Goal: Task Accomplishment & Management: Use online tool/utility

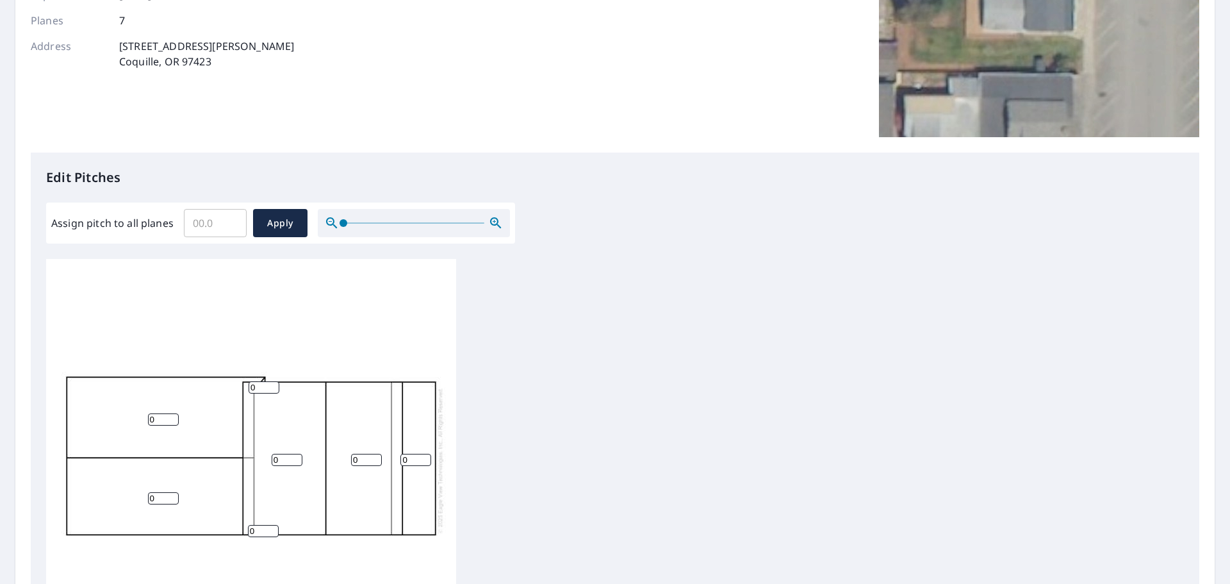
scroll to position [192, 0]
click at [192, 223] on input "Assign pitch to all planes" at bounding box center [215, 222] width 63 height 36
type input "3"
click at [151, 419] on input "0" at bounding box center [163, 419] width 31 height 12
click at [152, 500] on input "0" at bounding box center [163, 497] width 31 height 12
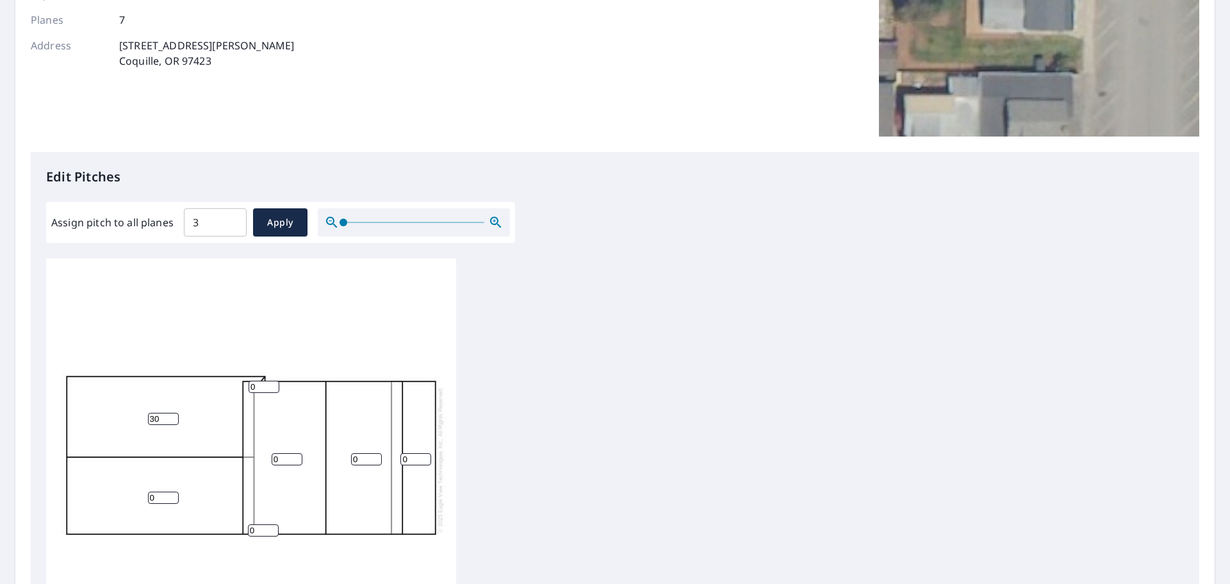
click at [155, 420] on input "30" at bounding box center [163, 419] width 31 height 12
type input "3"
click at [150, 417] on input "3" at bounding box center [163, 419] width 31 height 12
click at [174, 416] on input "1" at bounding box center [163, 419] width 31 height 12
click at [174, 416] on input "2" at bounding box center [163, 419] width 31 height 12
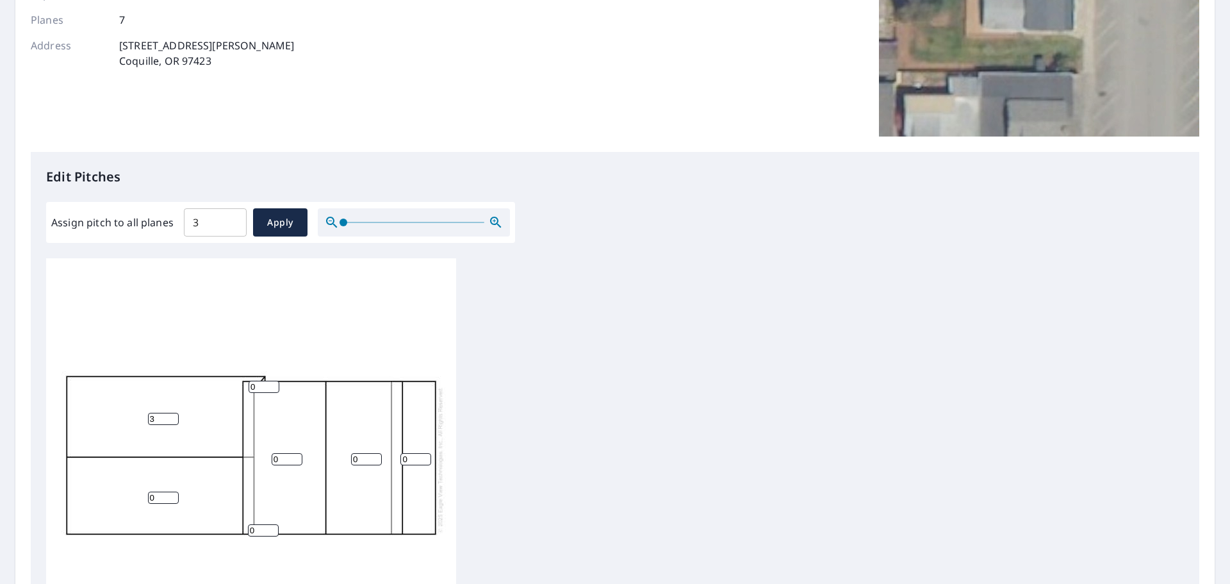
type input "3"
click at [174, 416] on input "3" at bounding box center [163, 419] width 31 height 12
click at [170, 494] on input "1" at bounding box center [163, 497] width 31 height 12
click at [170, 494] on input "2" at bounding box center [163, 497] width 31 height 12
type input "3"
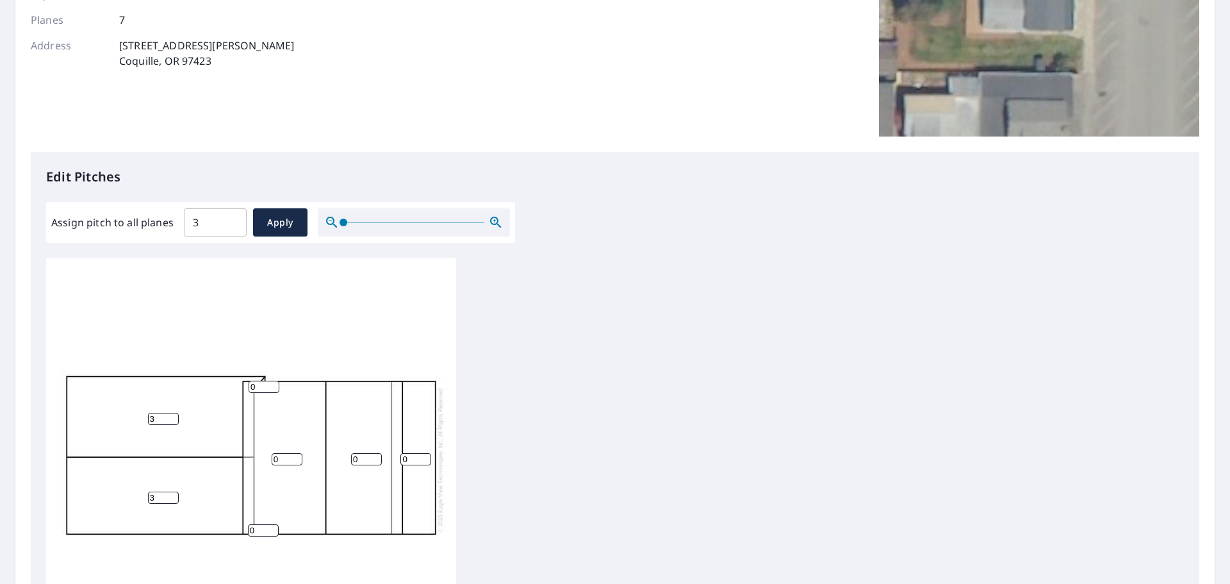
click at [170, 494] on input "3" at bounding box center [163, 497] width 31 height 12
click at [287, 224] on span "Apply" at bounding box center [280, 223] width 34 height 16
type input "3"
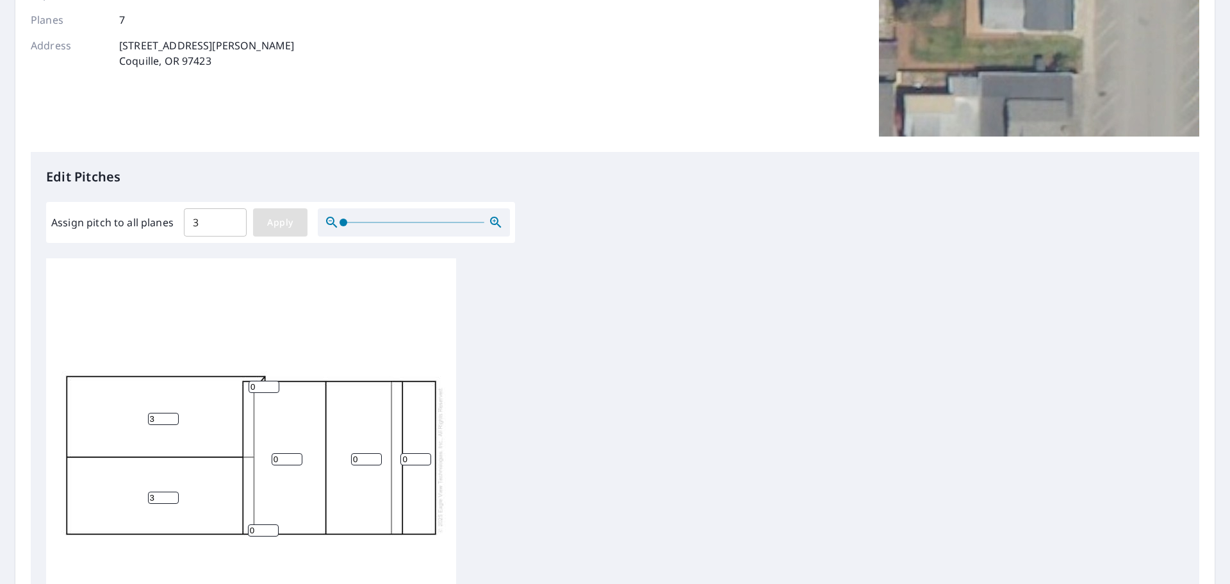
type input "3"
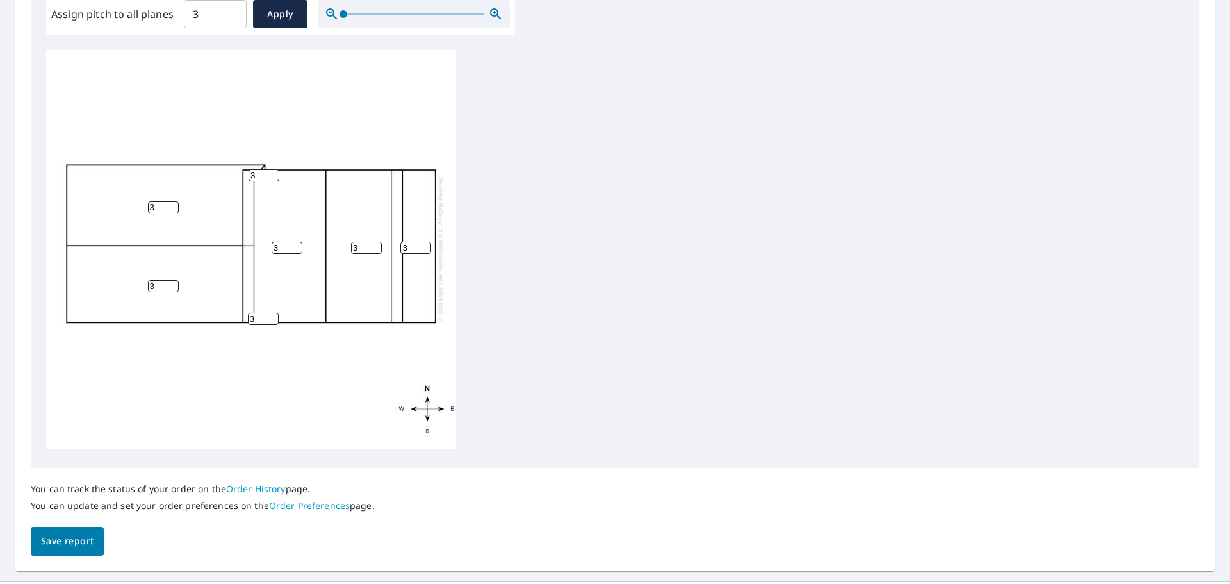
scroll to position [431, 0]
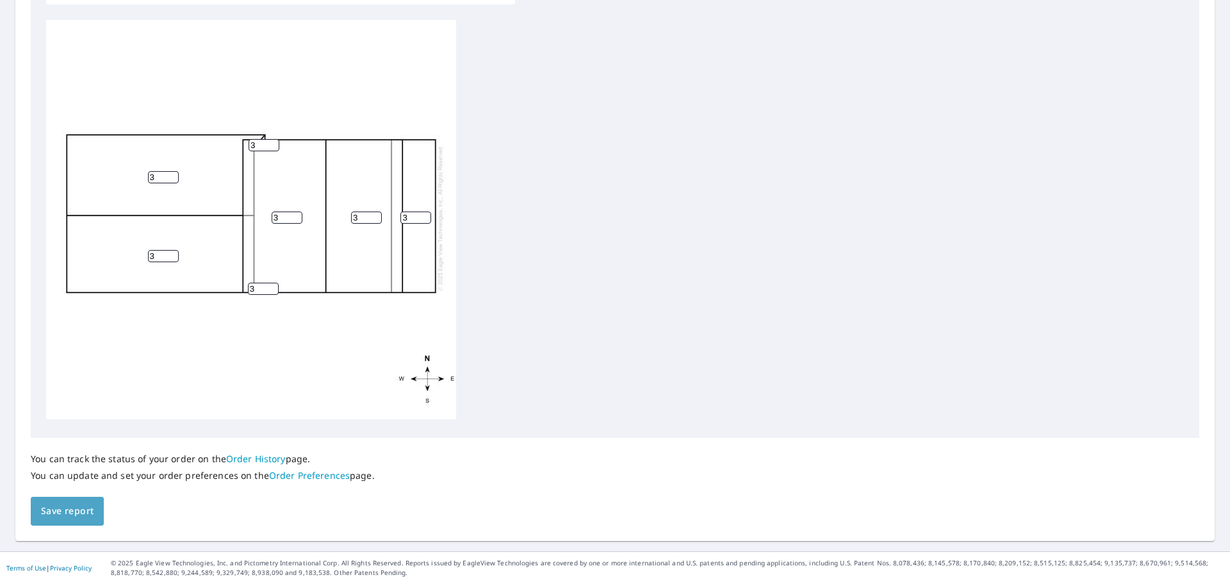
click at [74, 515] on span "Save report" at bounding box center [67, 511] width 53 height 16
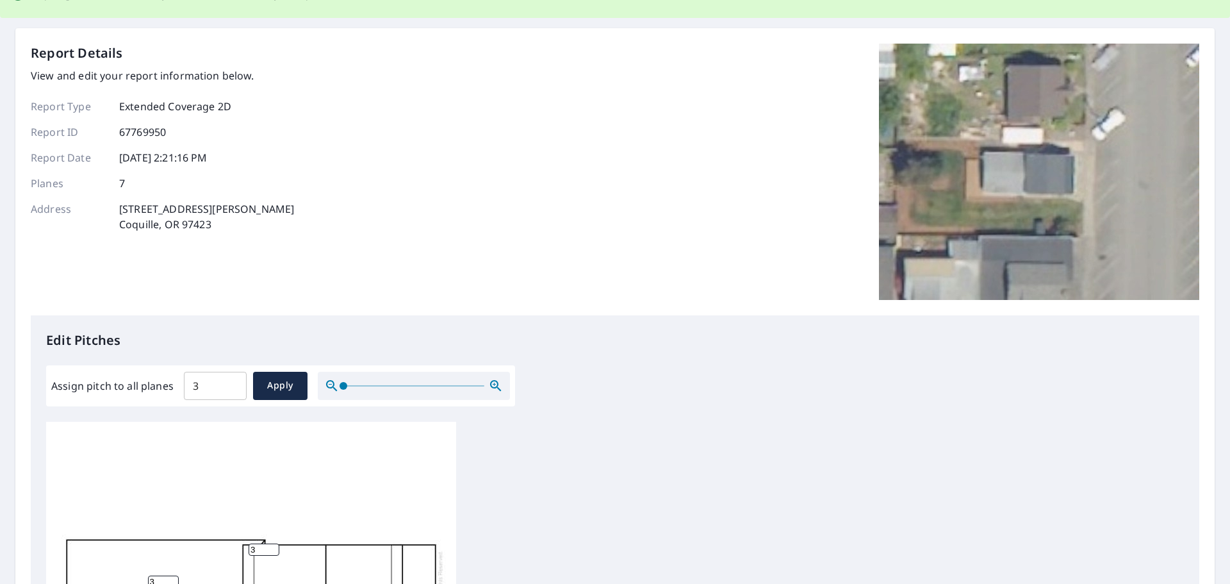
scroll to position [0, 0]
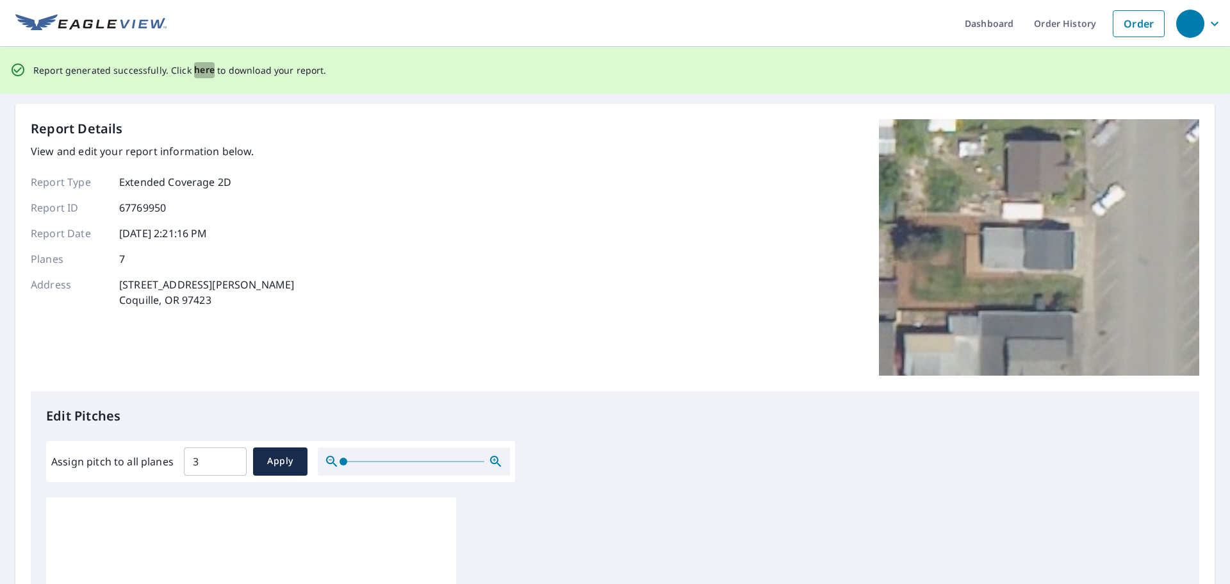
click at [200, 70] on span "here" at bounding box center [204, 70] width 21 height 16
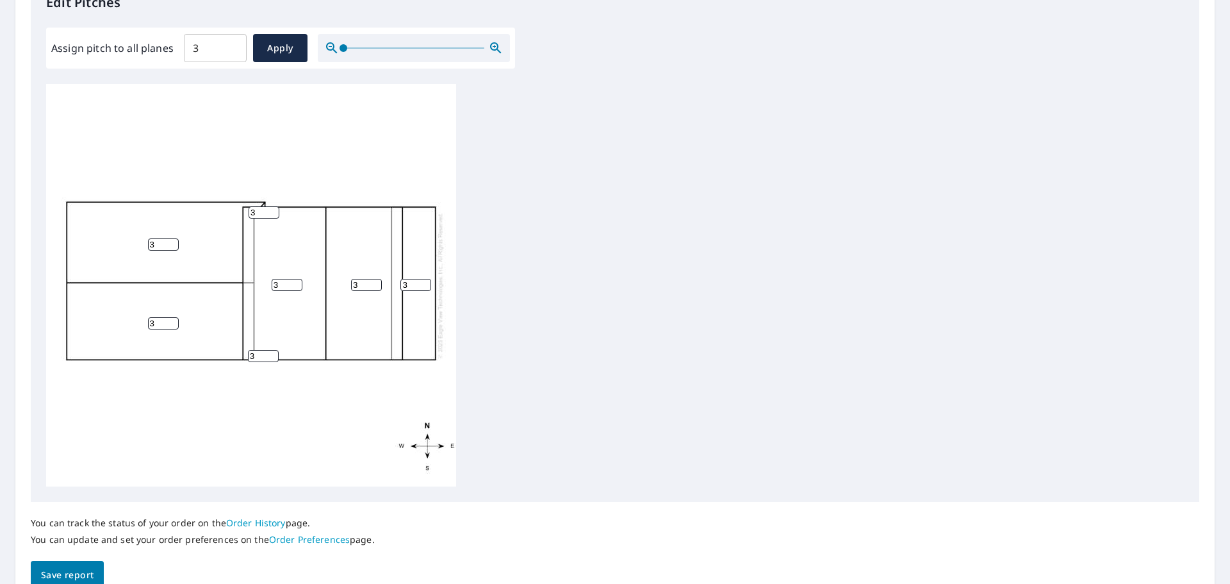
scroll to position [13, 0]
click at [78, 572] on span "Save report" at bounding box center [67, 575] width 53 height 16
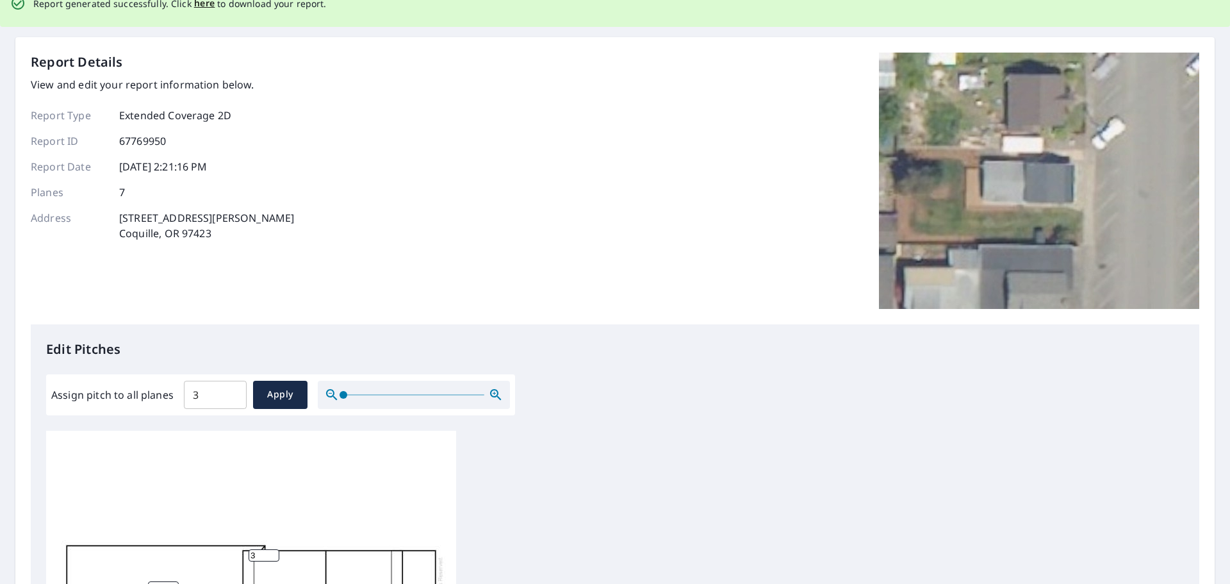
scroll to position [0, 0]
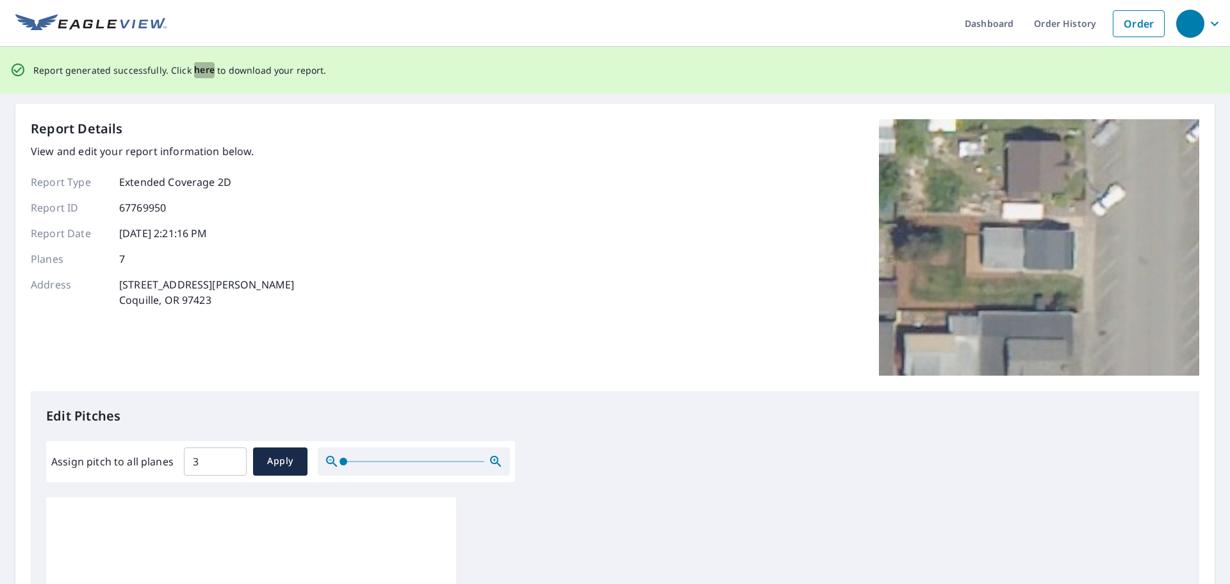
click at [202, 72] on span "here" at bounding box center [204, 70] width 21 height 16
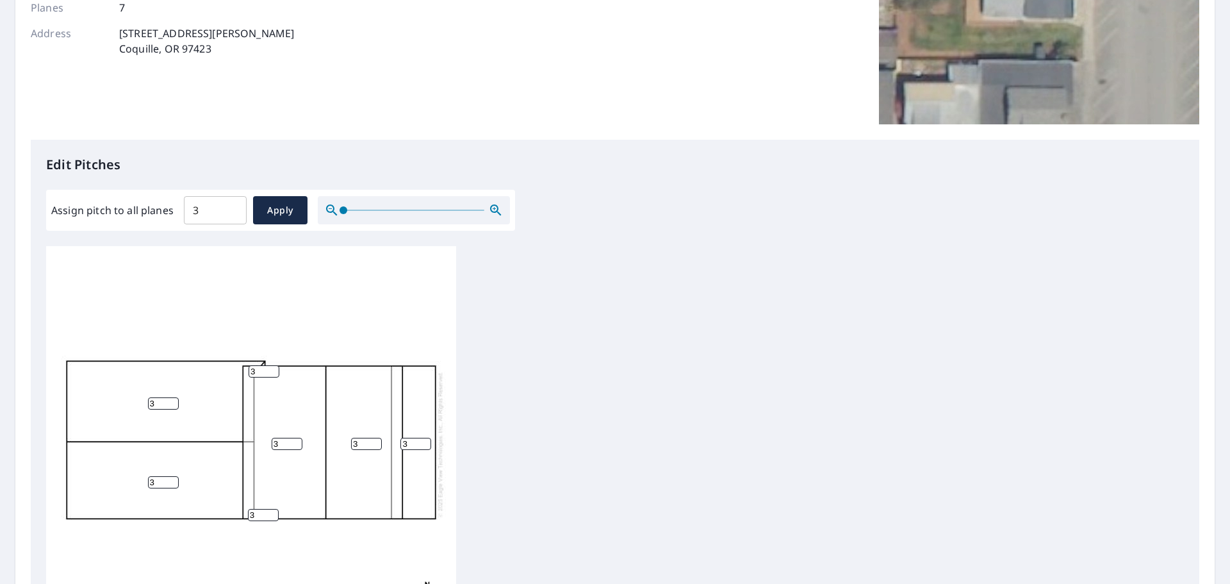
scroll to position [256, 0]
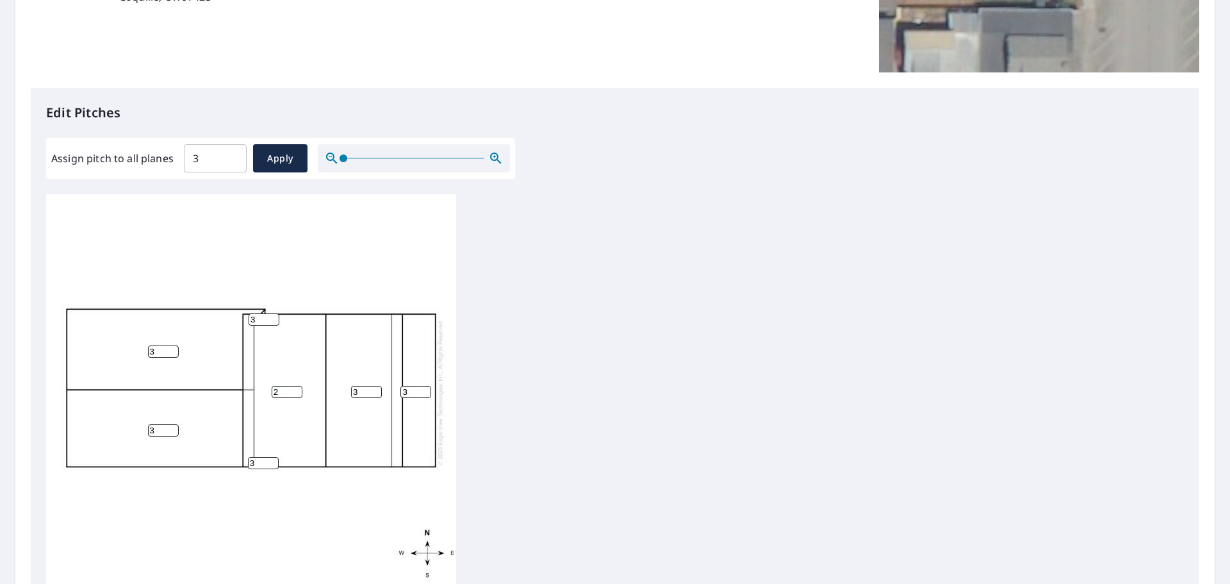
click at [295, 386] on input "2" at bounding box center [287, 392] width 31 height 12
click at [295, 386] on input "1" at bounding box center [287, 392] width 31 height 12
type input "0"
click at [295, 386] on input "0" at bounding box center [287, 392] width 31 height 12
click at [374, 386] on input "2" at bounding box center [366, 392] width 31 height 12
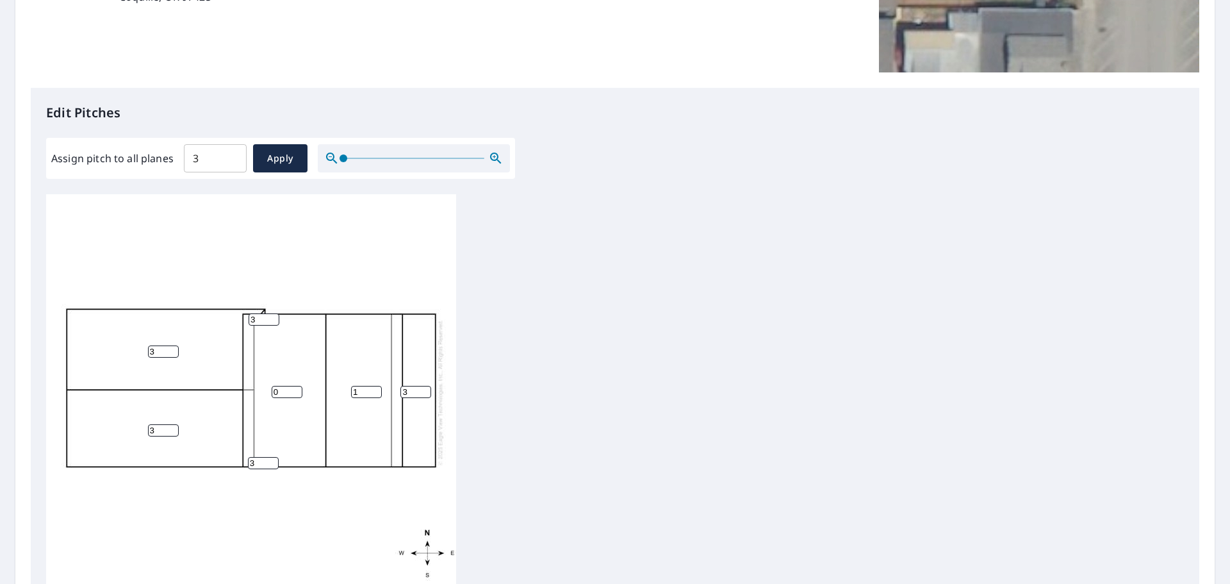
click at [374, 386] on input "1" at bounding box center [366, 392] width 31 height 12
type input "0"
click at [374, 386] on input "0" at bounding box center [366, 392] width 31 height 12
click at [424, 386] on input "2" at bounding box center [415, 392] width 31 height 12
click at [424, 386] on input "1" at bounding box center [415, 392] width 31 height 12
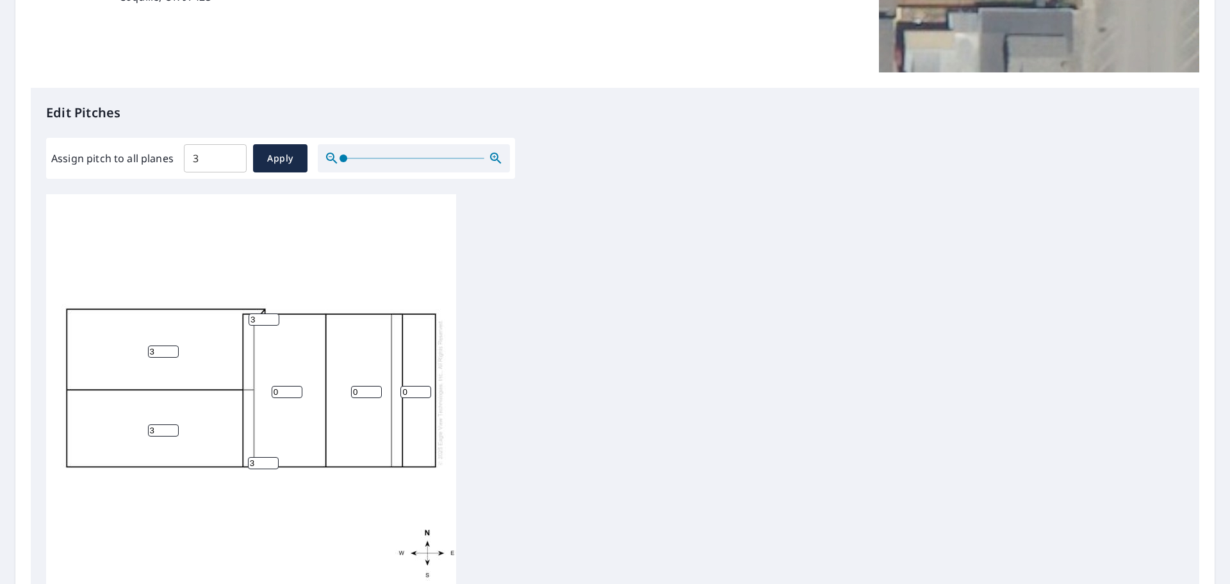
type input "0"
click at [424, 386] on input "0" at bounding box center [415, 392] width 31 height 12
click at [273, 457] on input "2" at bounding box center [263, 463] width 31 height 12
click at [273, 457] on input "1" at bounding box center [263, 463] width 31 height 12
type input "0"
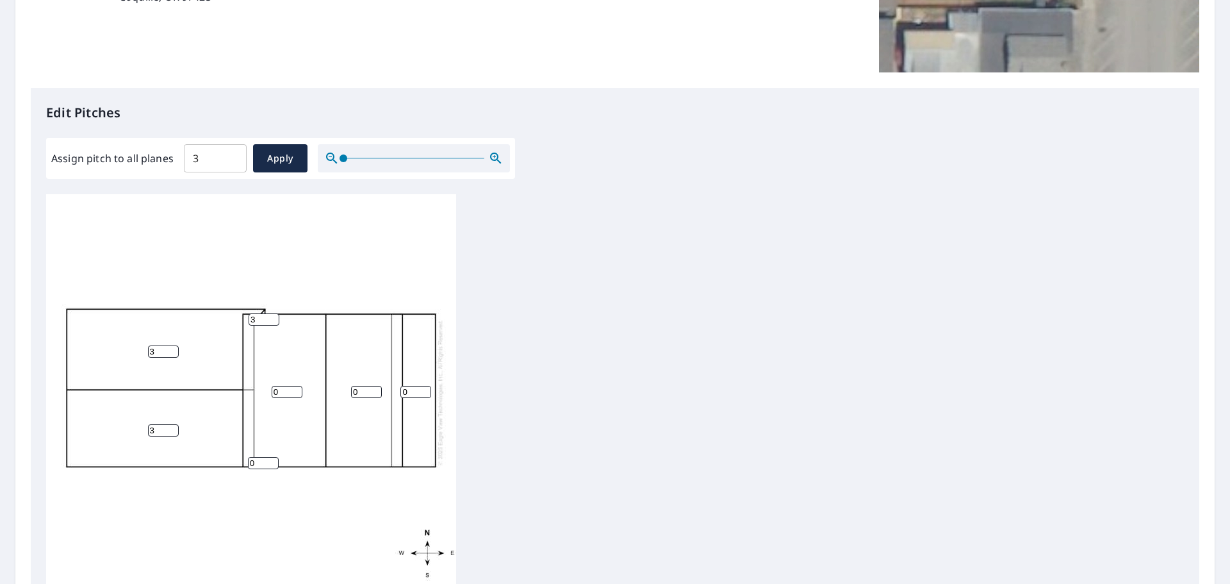
click at [273, 457] on input "0" at bounding box center [263, 463] width 31 height 12
click at [271, 313] on input "2" at bounding box center [264, 319] width 31 height 12
click at [271, 313] on input "1" at bounding box center [264, 319] width 31 height 12
type input "0"
click at [271, 313] on input "0" at bounding box center [264, 319] width 31 height 12
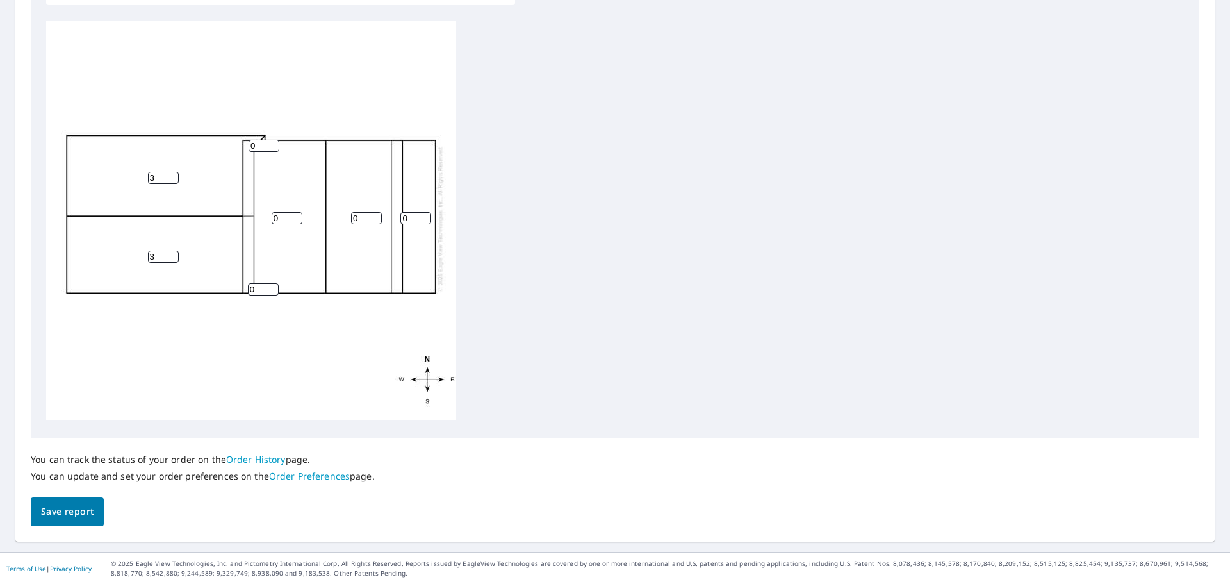
scroll to position [431, 0]
click at [65, 513] on span "Save report" at bounding box center [67, 511] width 53 height 16
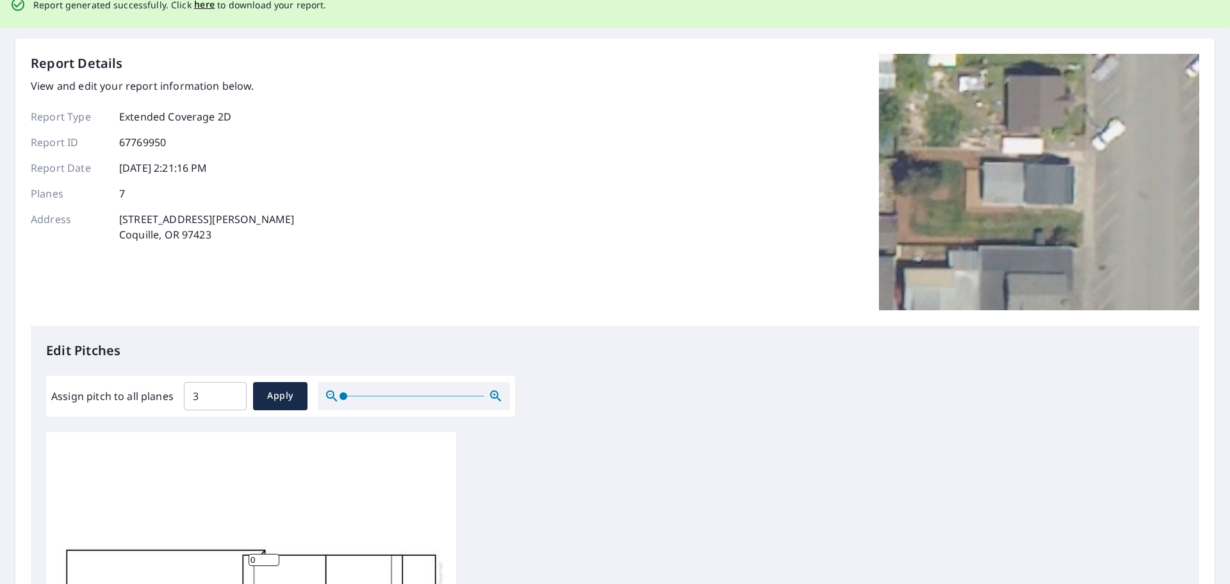
scroll to position [0, 0]
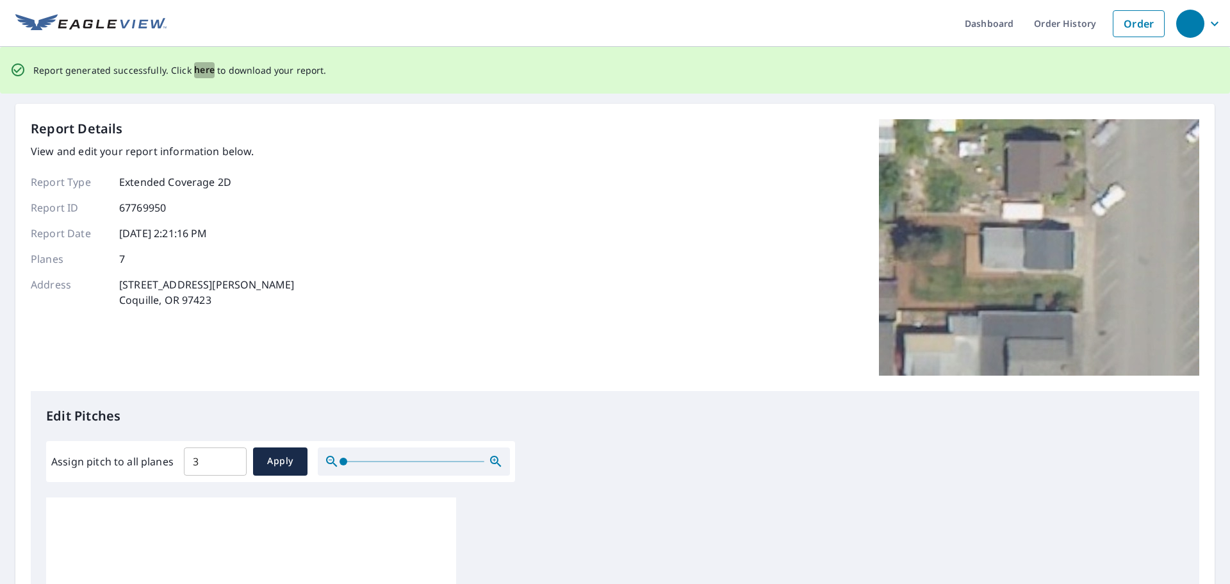
click at [199, 73] on span "here" at bounding box center [204, 70] width 21 height 16
